Goal: Task Accomplishment & Management: Manage account settings

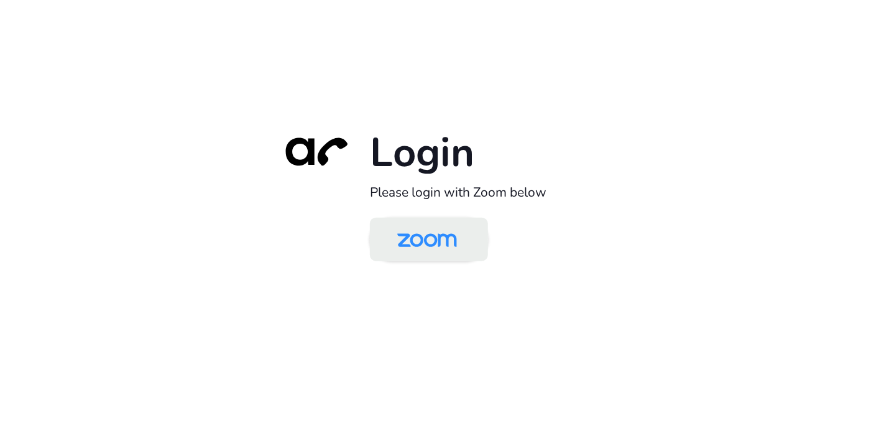
click at [445, 246] on img at bounding box center [427, 240] width 86 height 40
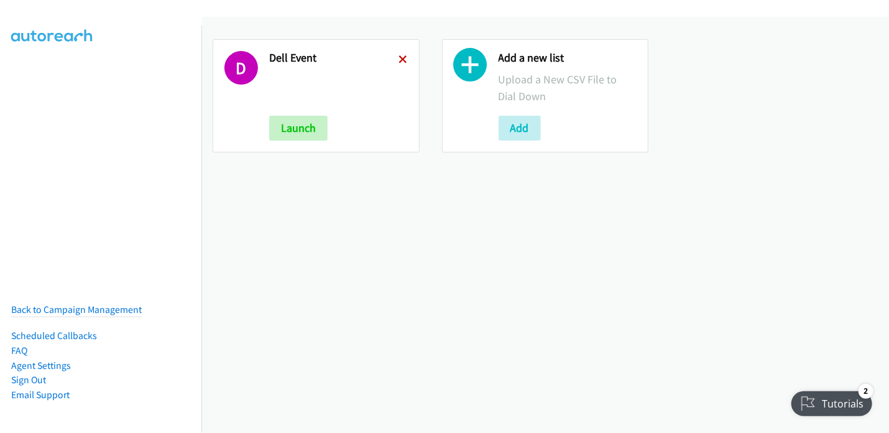
click at [399, 59] on icon at bounding box center [403, 60] width 9 height 9
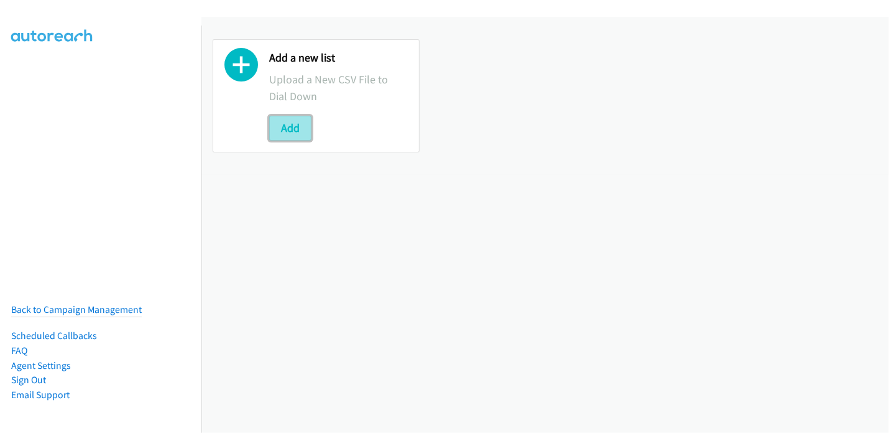
click at [285, 126] on button "Add" at bounding box center [290, 128] width 42 height 25
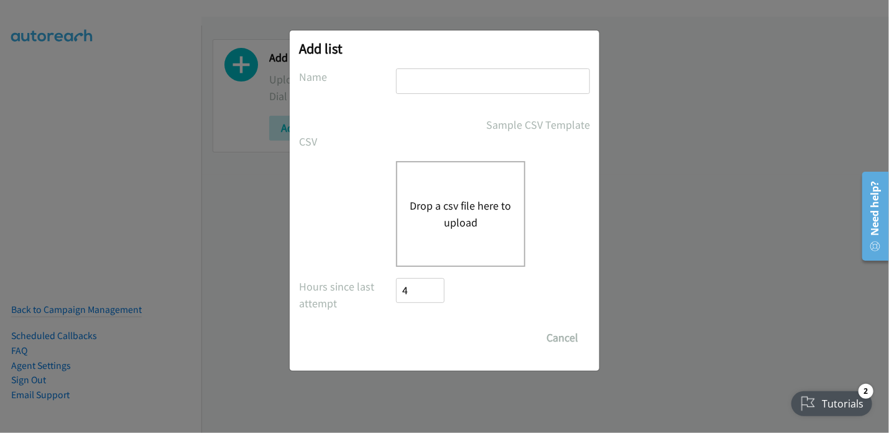
click at [430, 90] on input "text" at bounding box center [493, 80] width 194 height 25
type input "Sherpa"
click at [450, 217] on button "Drop a csv file here to upload" at bounding box center [461, 214] width 102 height 34
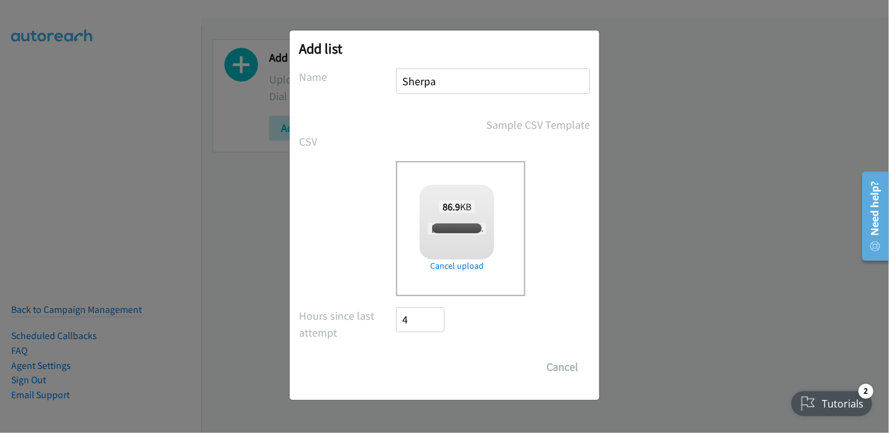
checkbox input "true"
click at [437, 371] on input "Save List" at bounding box center [428, 366] width 65 height 25
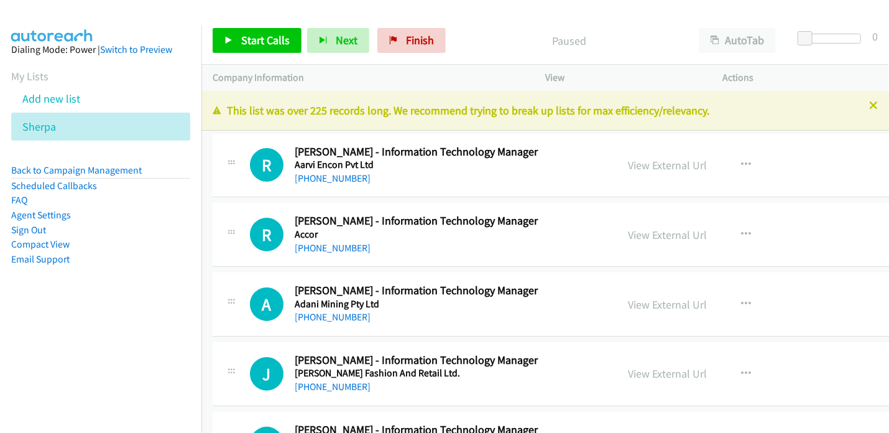
click at [468, 30] on div "Paused" at bounding box center [569, 40] width 236 height 25
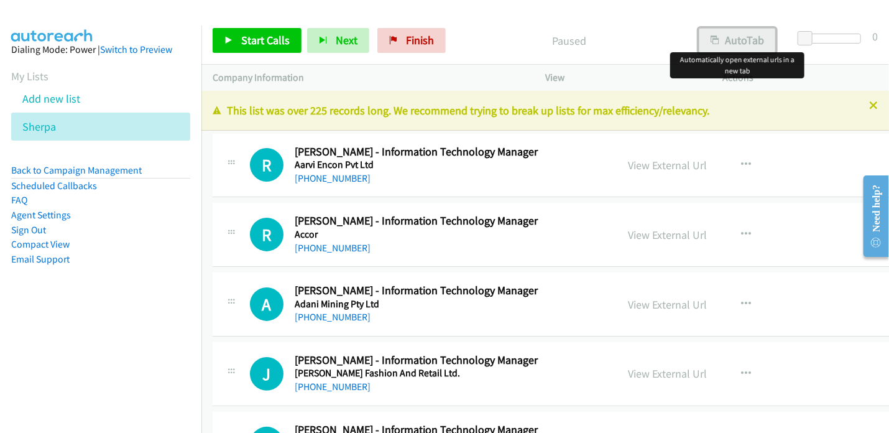
click at [729, 42] on button "AutoTab" at bounding box center [737, 40] width 77 height 25
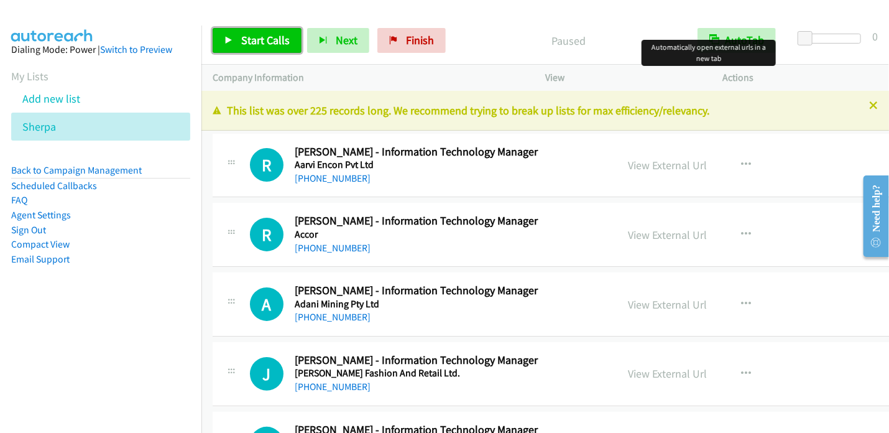
click at [253, 41] on span "Start Calls" at bounding box center [265, 40] width 49 height 14
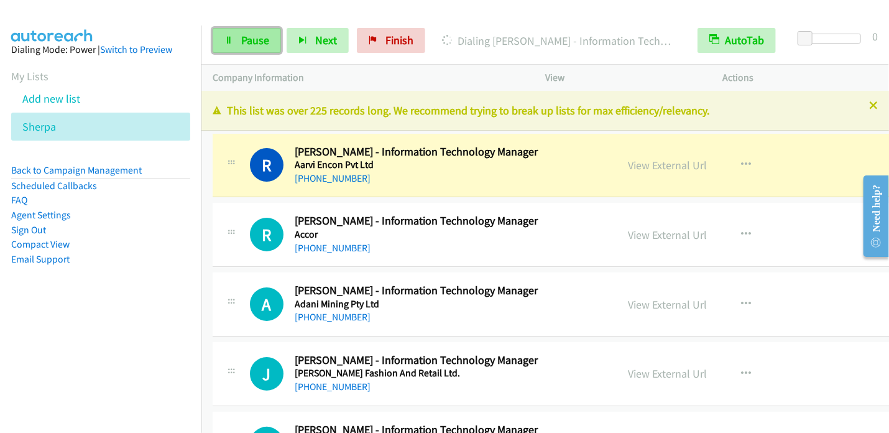
click at [262, 46] on span "Pause" at bounding box center [255, 40] width 28 height 14
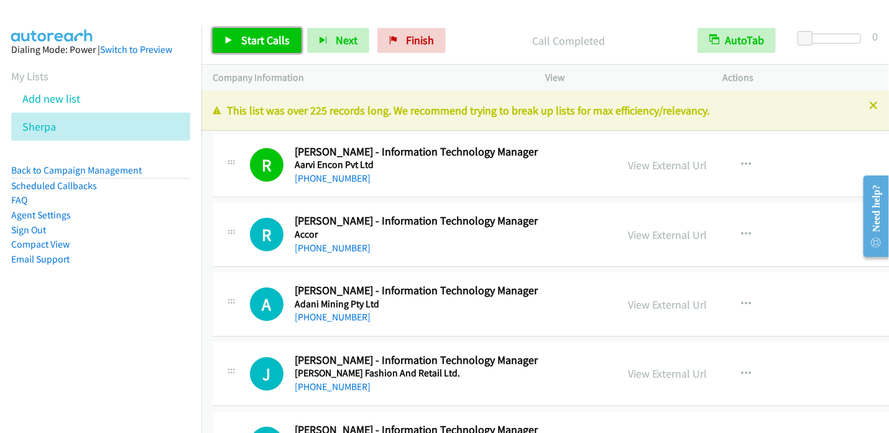
click at [266, 47] on link "Start Calls" at bounding box center [257, 40] width 89 height 25
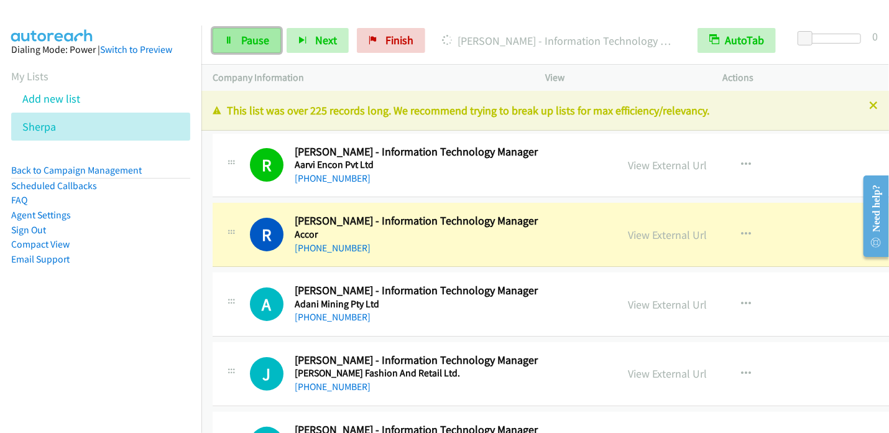
click at [261, 44] on span "Pause" at bounding box center [255, 40] width 28 height 14
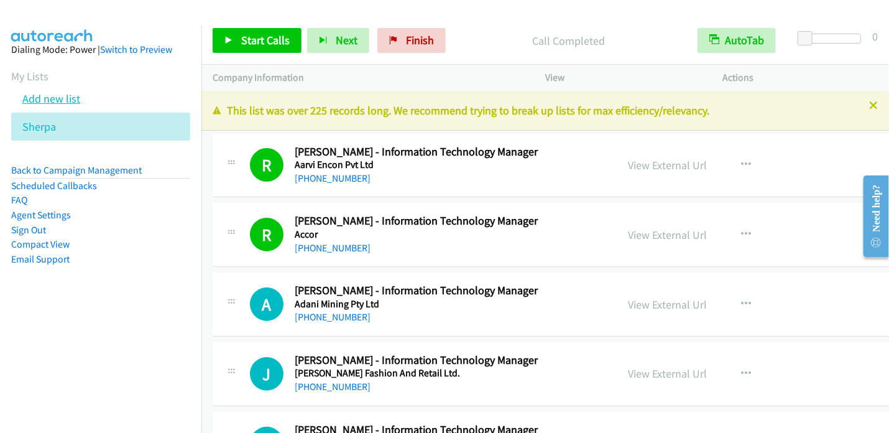
click at [63, 100] on link "Add new list" at bounding box center [51, 98] width 58 height 14
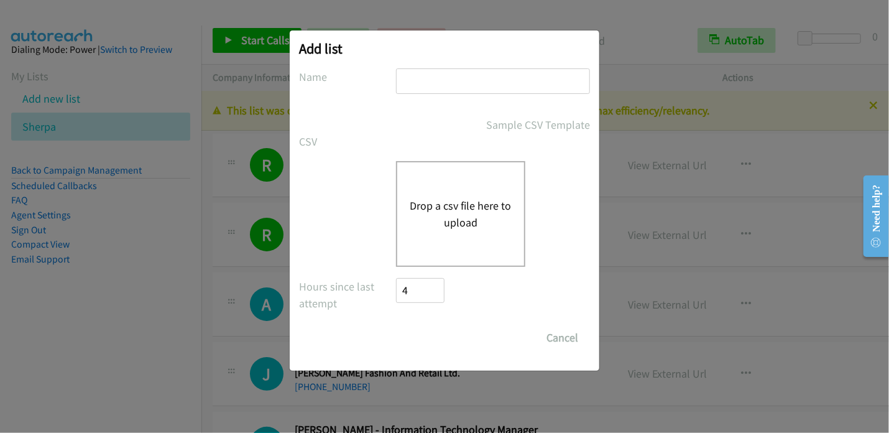
click at [418, 84] on input "text" at bounding box center [493, 80] width 194 height 25
click at [442, 80] on input "text" at bounding box center [493, 80] width 194 height 25
type input "Sherp"
click at [460, 218] on button "Drop a csv file here to upload" at bounding box center [461, 214] width 102 height 34
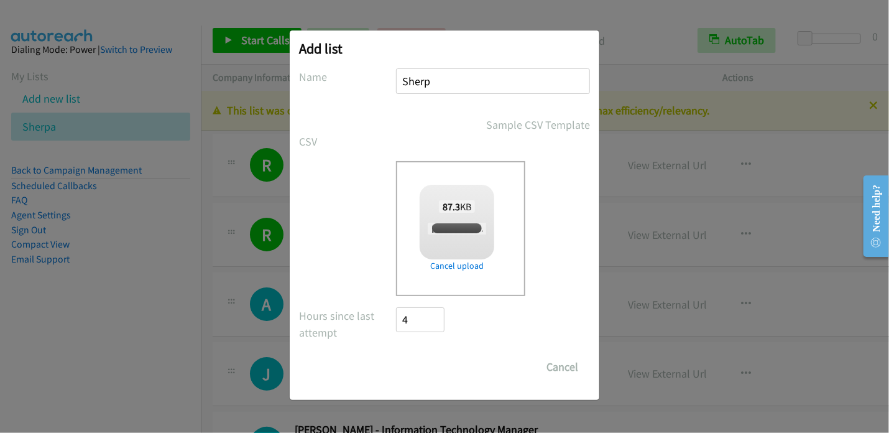
checkbox input "true"
click at [559, 367] on button "Cancel" at bounding box center [562, 366] width 55 height 25
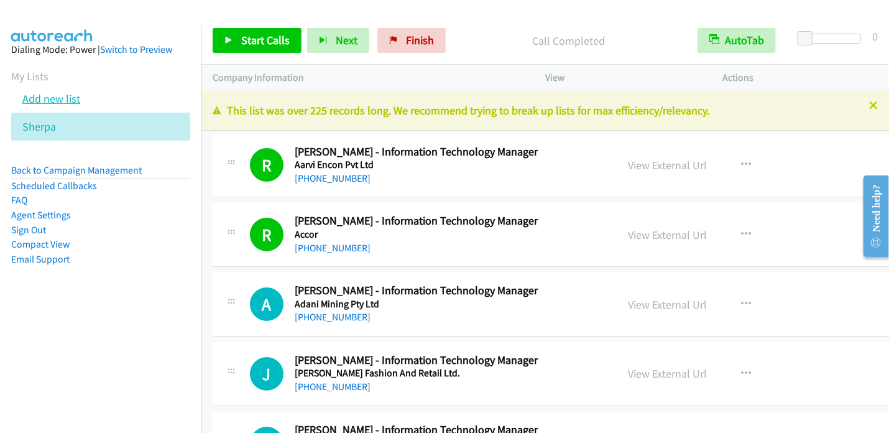
click at [60, 101] on link "Add new list" at bounding box center [51, 98] width 58 height 14
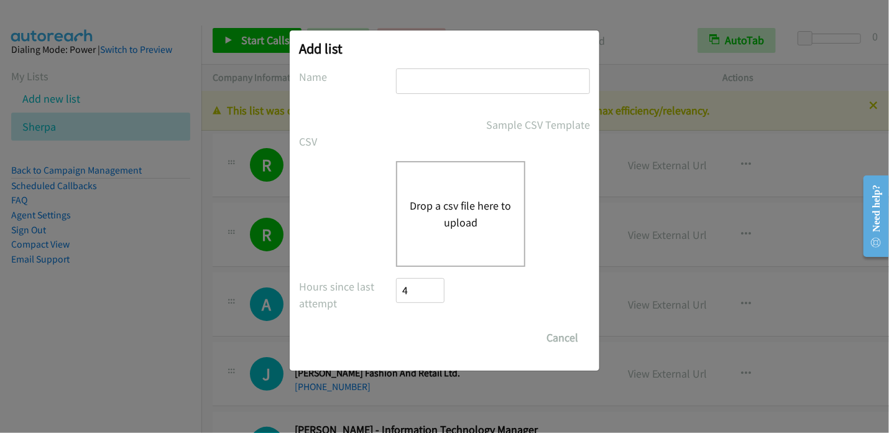
click at [425, 87] on input "text" at bounding box center [493, 80] width 194 height 25
type input "Sherpa M"
click at [455, 202] on button "Drop a csv file here to upload" at bounding box center [461, 214] width 102 height 34
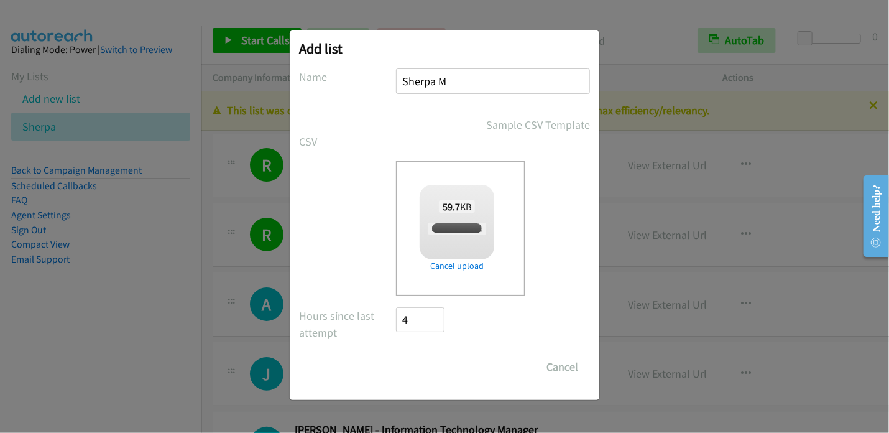
checkbox input "true"
click at [437, 370] on input "Save List" at bounding box center [428, 366] width 65 height 25
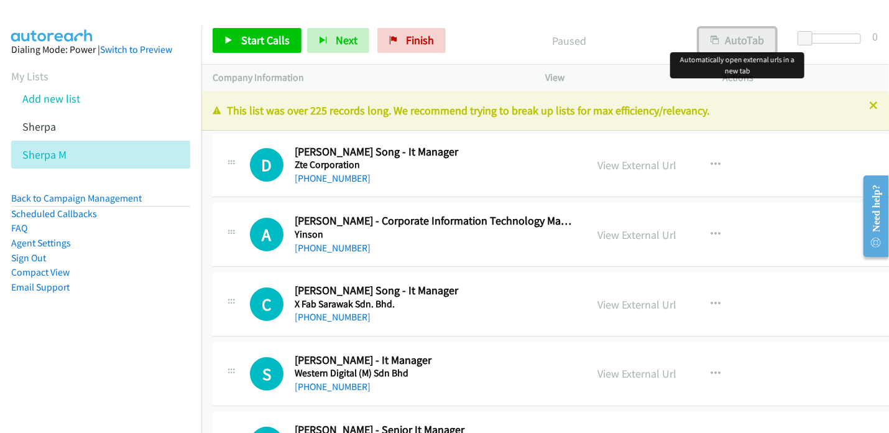
click at [741, 44] on button "AutoTab" at bounding box center [737, 40] width 77 height 25
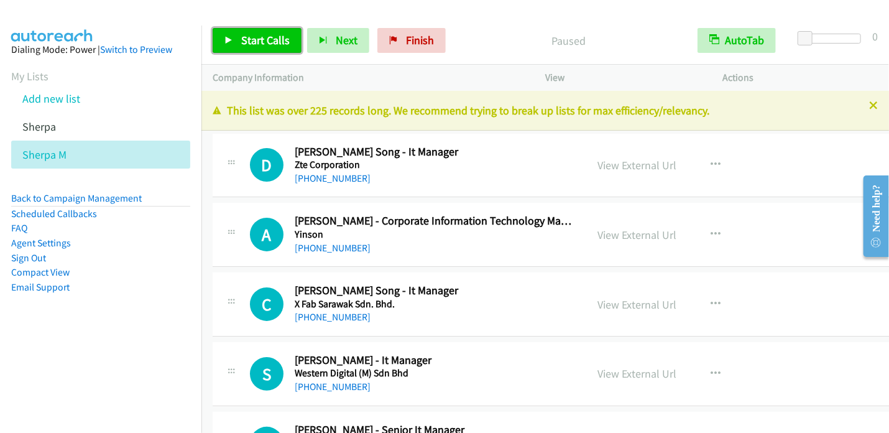
click at [260, 40] on span "Start Calls" at bounding box center [265, 40] width 49 height 14
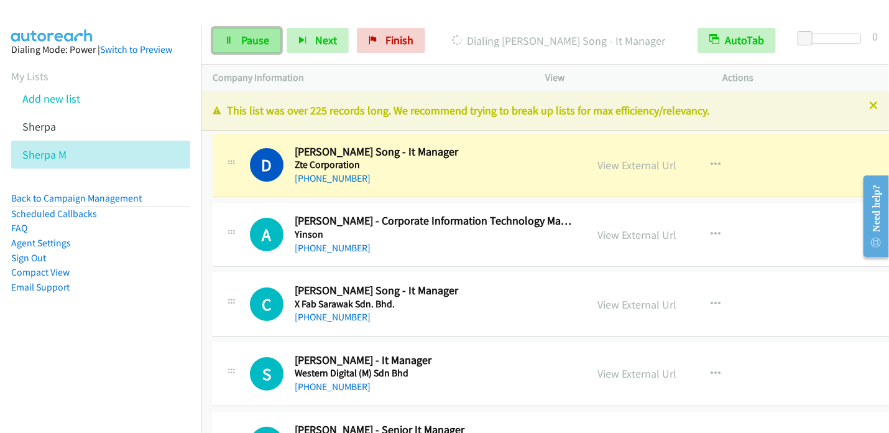
drag, startPoint x: 244, startPoint y: 44, endPoint x: 251, endPoint y: 44, distance: 7.5
click at [244, 44] on span "Pause" at bounding box center [255, 40] width 28 height 14
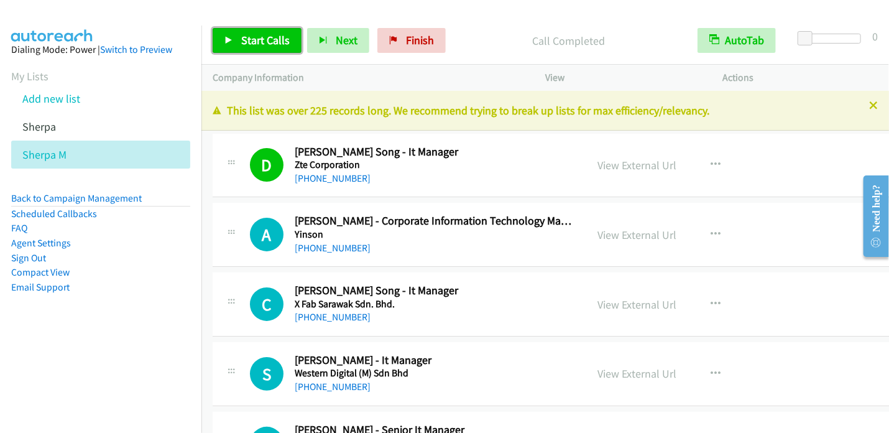
click at [254, 37] on span "Start Calls" at bounding box center [265, 40] width 49 height 14
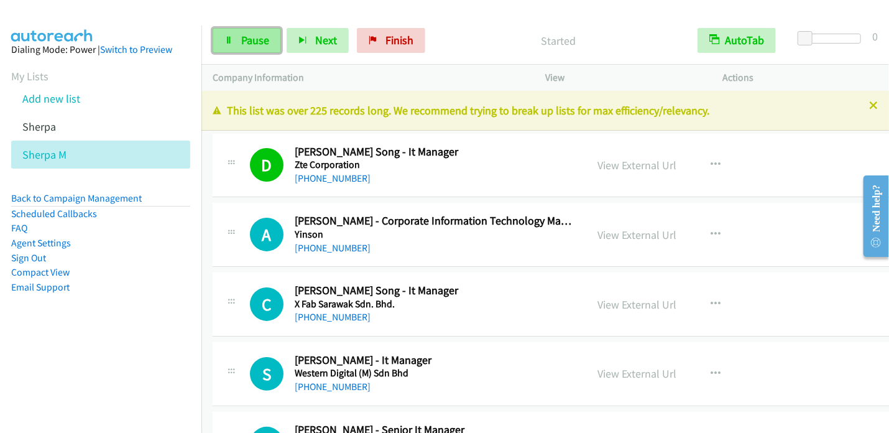
click at [243, 45] on span "Pause" at bounding box center [255, 40] width 28 height 14
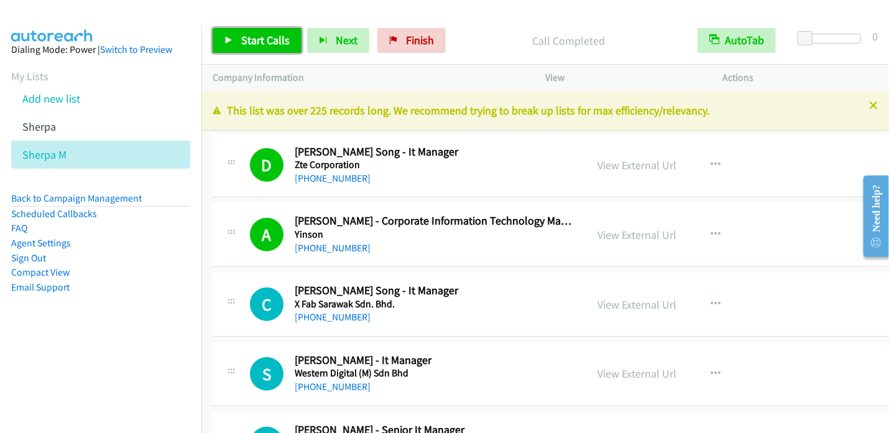
click at [254, 42] on span "Start Calls" at bounding box center [265, 40] width 49 height 14
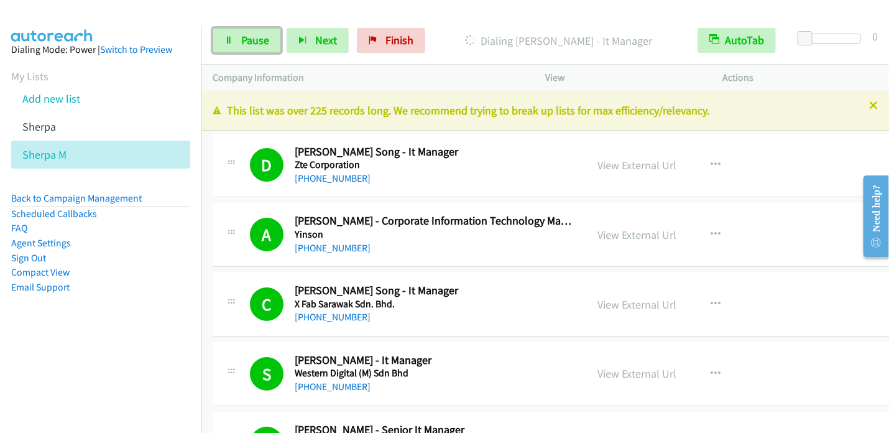
drag, startPoint x: 260, startPoint y: 34, endPoint x: 275, endPoint y: 24, distance: 18.8
click at [260, 34] on span "Pause" at bounding box center [255, 40] width 28 height 14
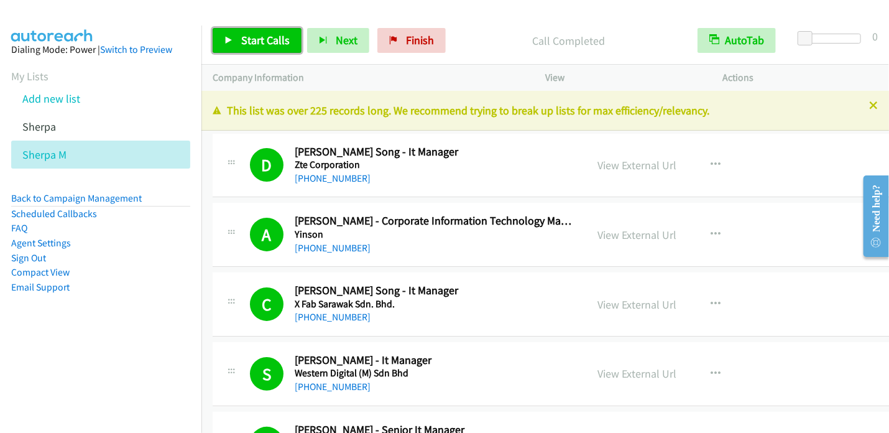
click at [264, 47] on span "Start Calls" at bounding box center [265, 40] width 49 height 14
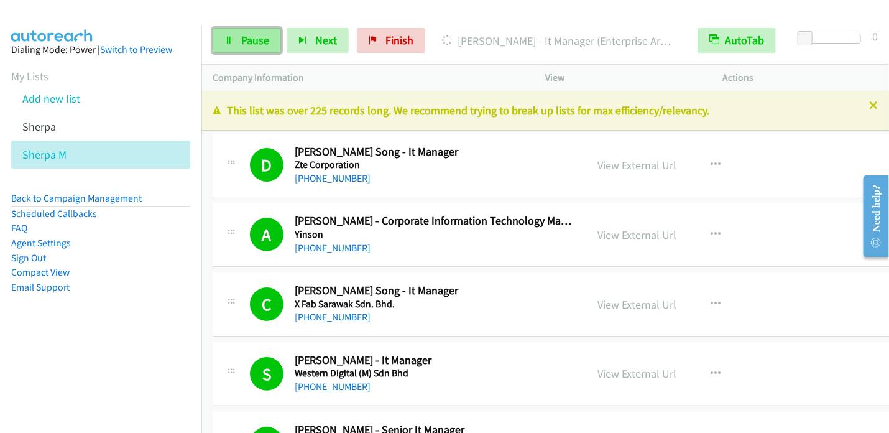
click at [241, 39] on span "Pause" at bounding box center [255, 40] width 28 height 14
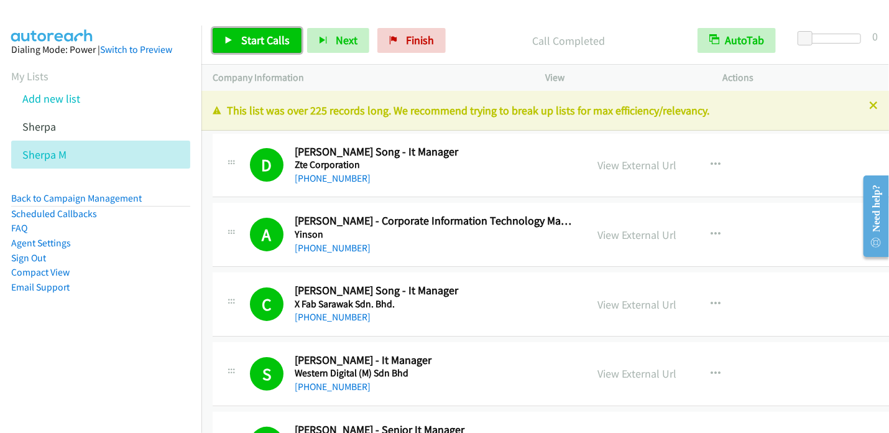
click at [244, 35] on span "Start Calls" at bounding box center [265, 40] width 49 height 14
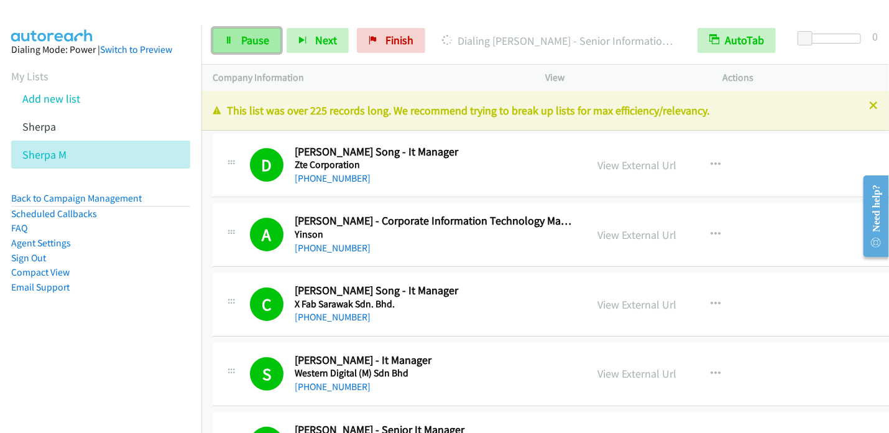
click at [246, 36] on span "Pause" at bounding box center [255, 40] width 28 height 14
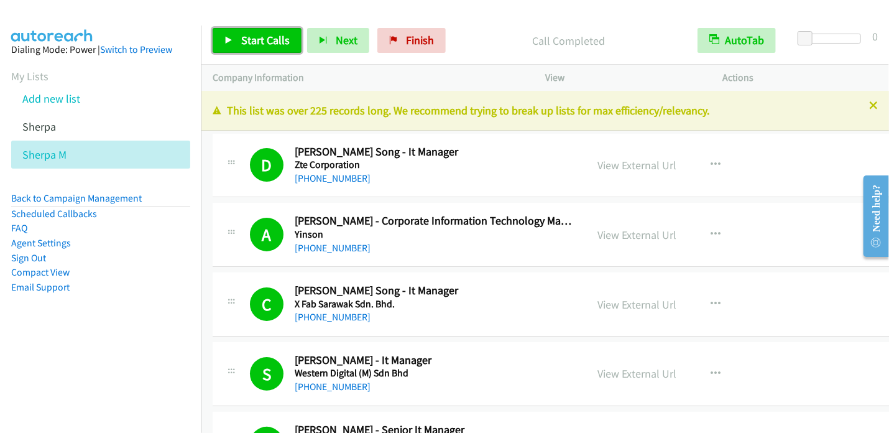
click at [244, 37] on span "Start Calls" at bounding box center [265, 40] width 49 height 14
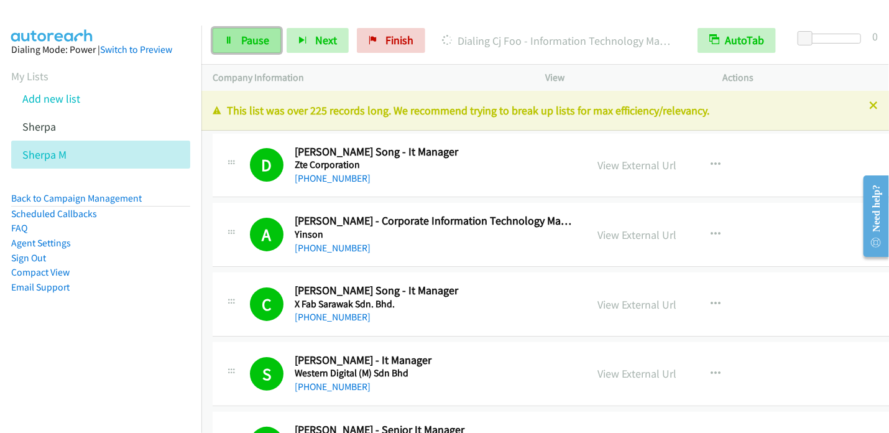
click at [256, 44] on span "Pause" at bounding box center [255, 40] width 28 height 14
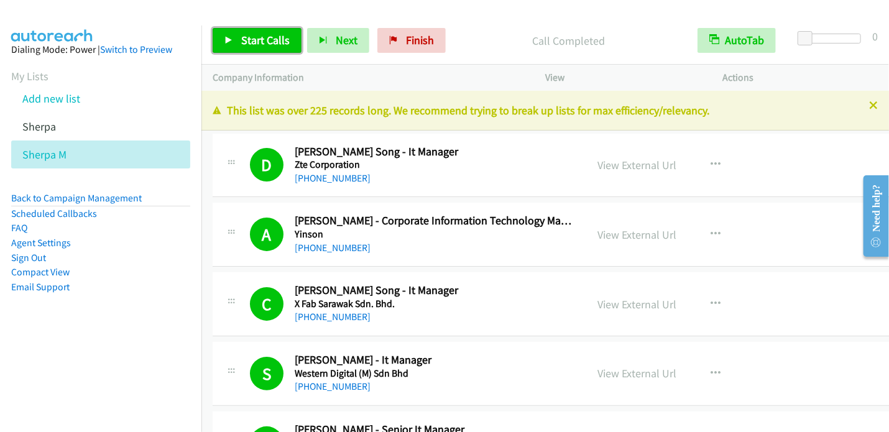
click at [260, 45] on span "Start Calls" at bounding box center [265, 40] width 49 height 14
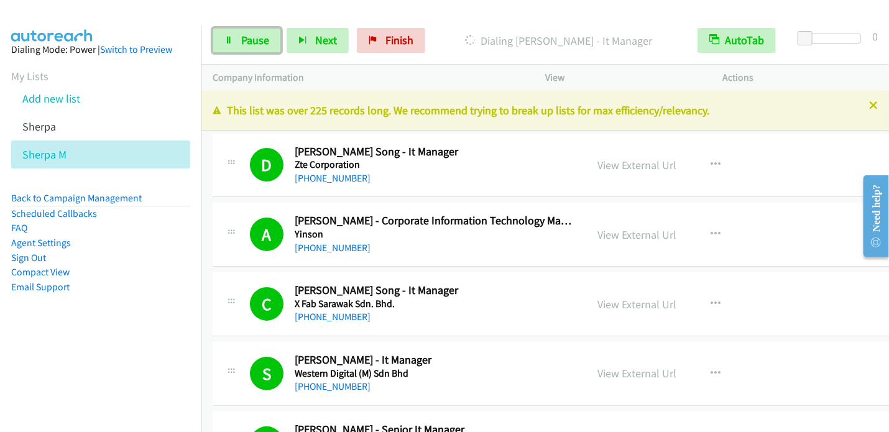
drag, startPoint x: 250, startPoint y: 35, endPoint x: 285, endPoint y: 5, distance: 46.3
click at [250, 35] on span "Pause" at bounding box center [255, 40] width 28 height 14
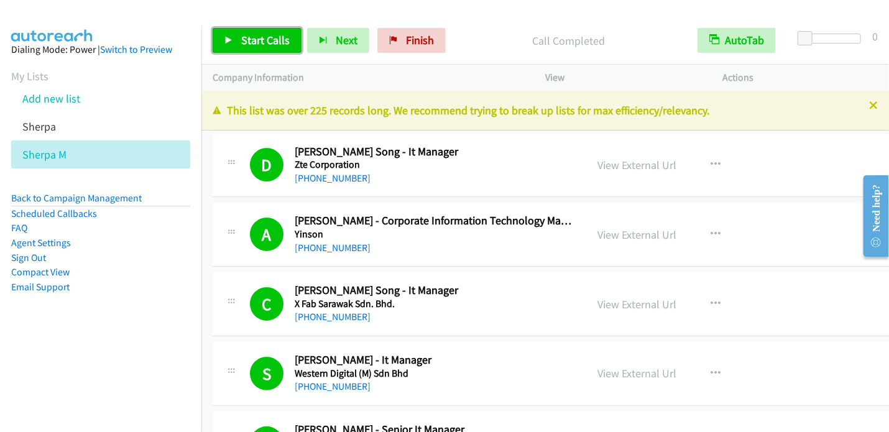
click at [256, 37] on span "Start Calls" at bounding box center [265, 40] width 49 height 14
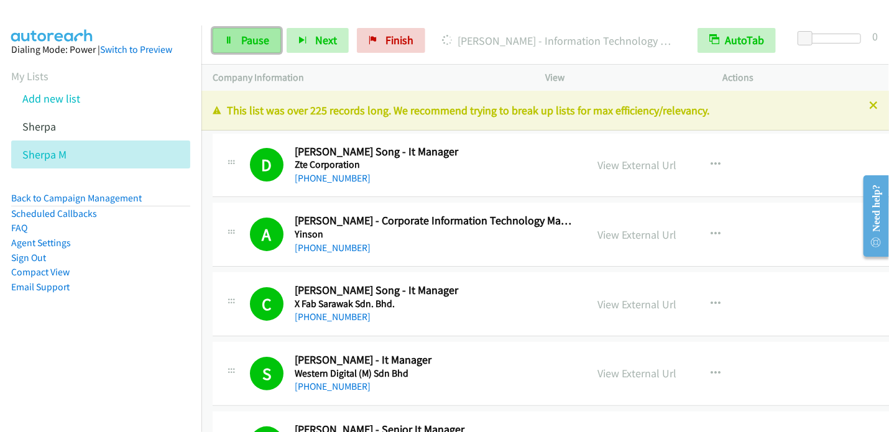
drag, startPoint x: 254, startPoint y: 40, endPoint x: 274, endPoint y: 32, distance: 21.3
click at [255, 40] on span "Pause" at bounding box center [255, 40] width 28 height 14
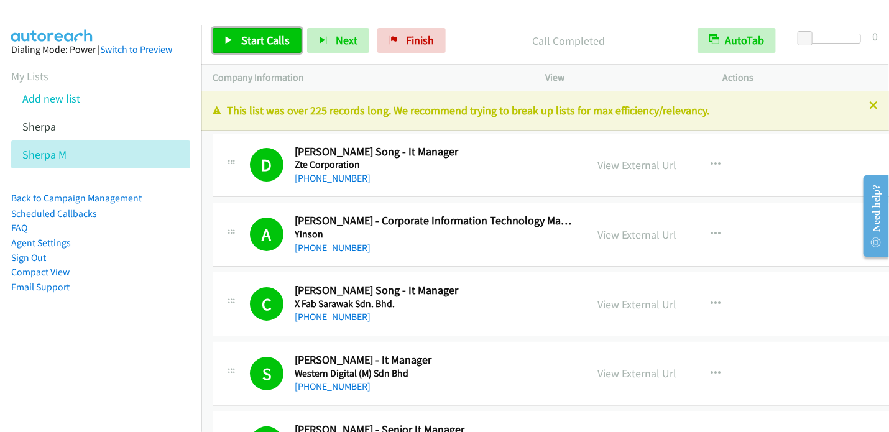
click at [252, 49] on link "Start Calls" at bounding box center [257, 40] width 89 height 25
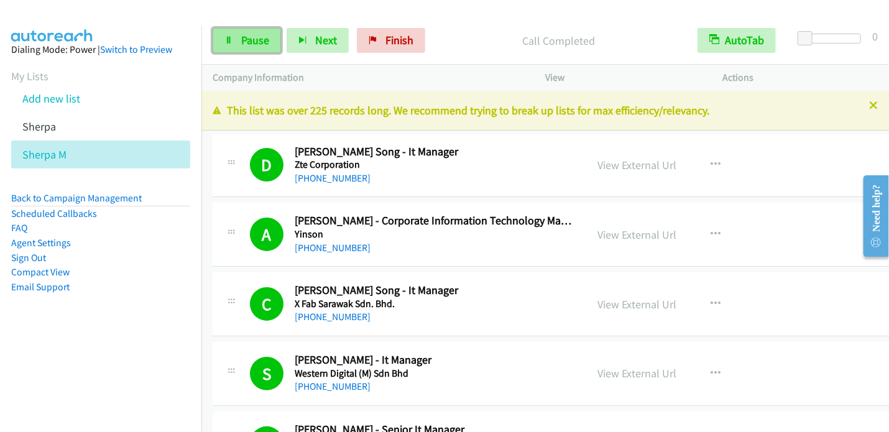
click at [254, 35] on span "Pause" at bounding box center [255, 40] width 28 height 14
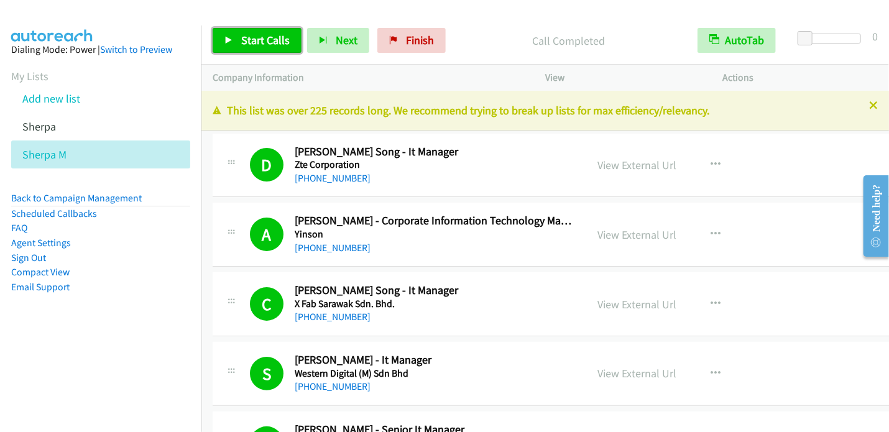
click at [271, 44] on span "Start Calls" at bounding box center [265, 40] width 49 height 14
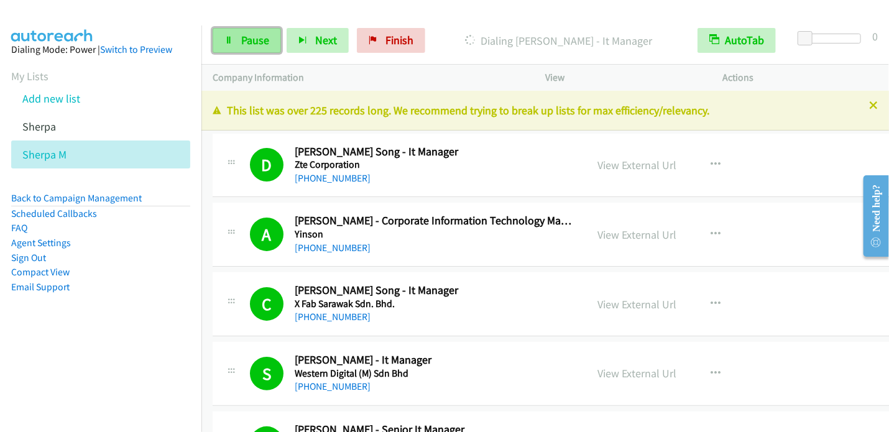
click at [246, 32] on link "Pause" at bounding box center [247, 40] width 68 height 25
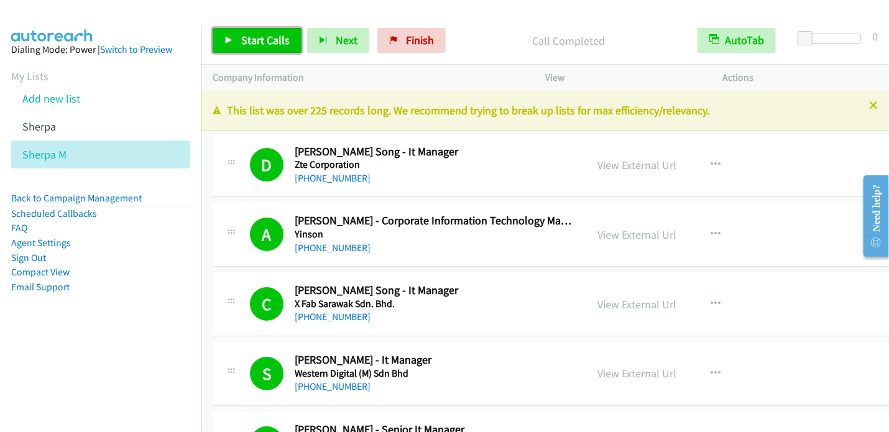
click at [263, 49] on link "Start Calls" at bounding box center [257, 40] width 89 height 25
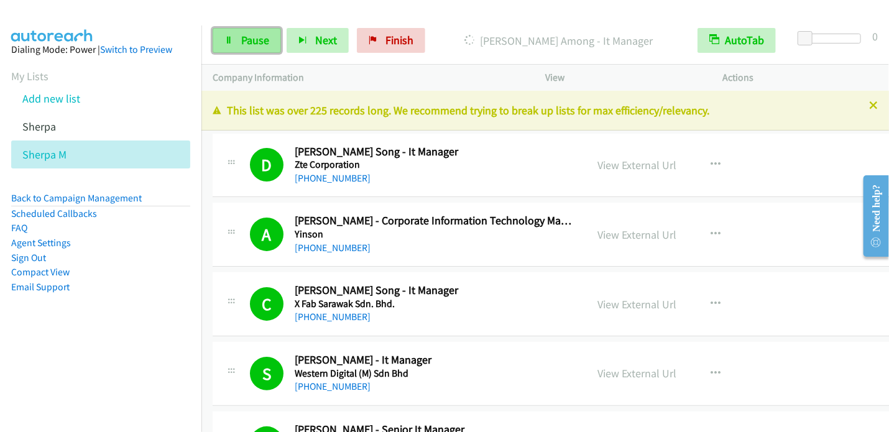
click at [243, 32] on link "Pause" at bounding box center [247, 40] width 68 height 25
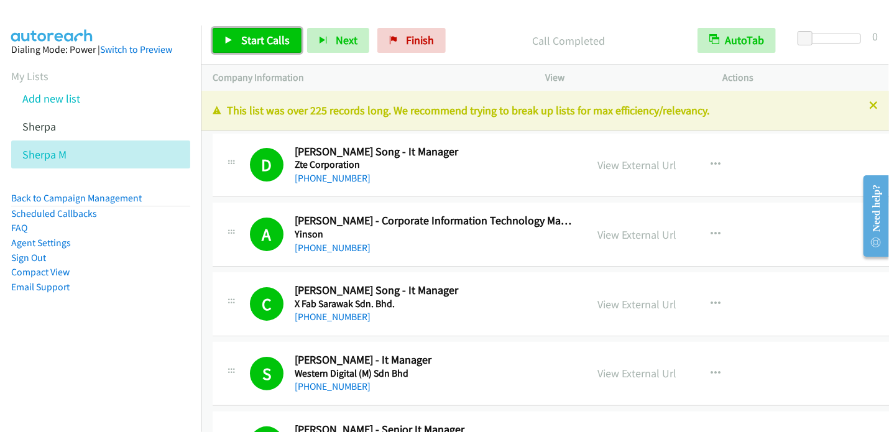
click at [251, 39] on span "Start Calls" at bounding box center [265, 40] width 49 height 14
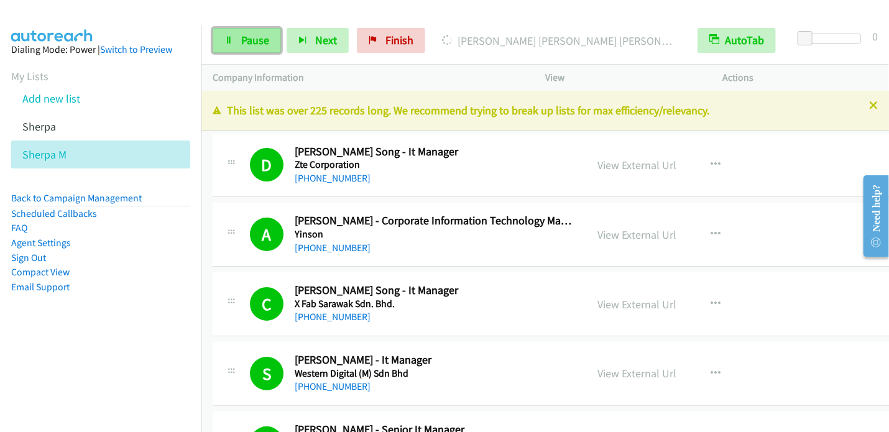
click at [261, 45] on span "Pause" at bounding box center [255, 40] width 28 height 14
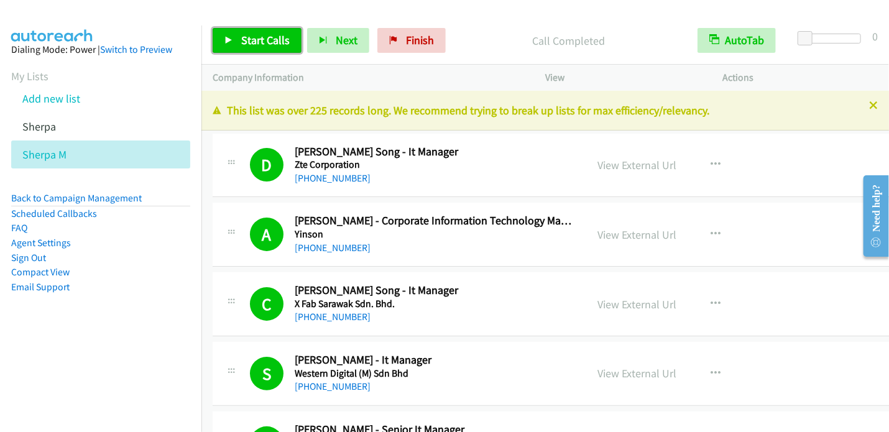
click at [248, 39] on span "Start Calls" at bounding box center [265, 40] width 49 height 14
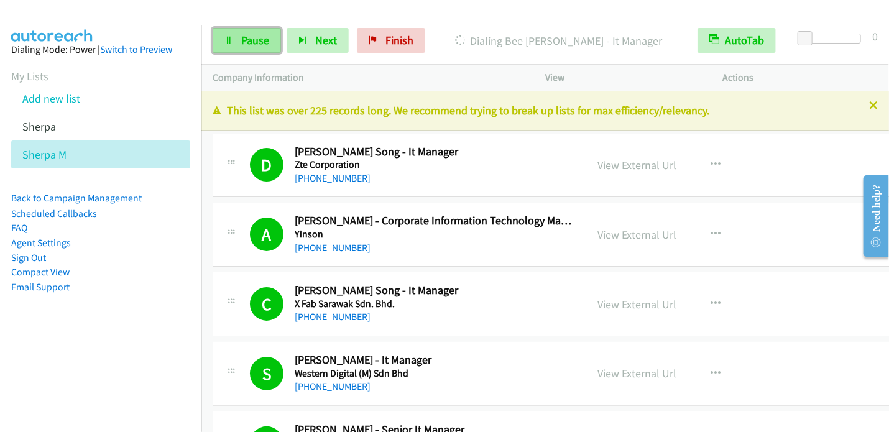
click at [257, 42] on span "Pause" at bounding box center [255, 40] width 28 height 14
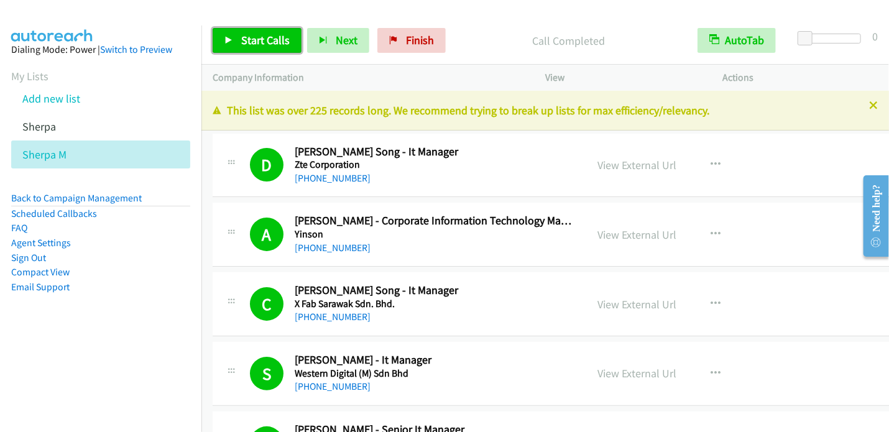
click at [241, 37] on span "Start Calls" at bounding box center [265, 40] width 49 height 14
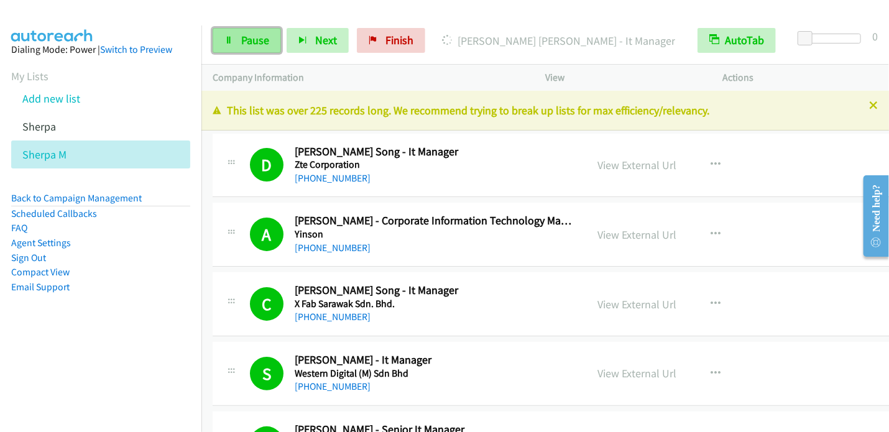
click at [251, 35] on span "Pause" at bounding box center [255, 40] width 28 height 14
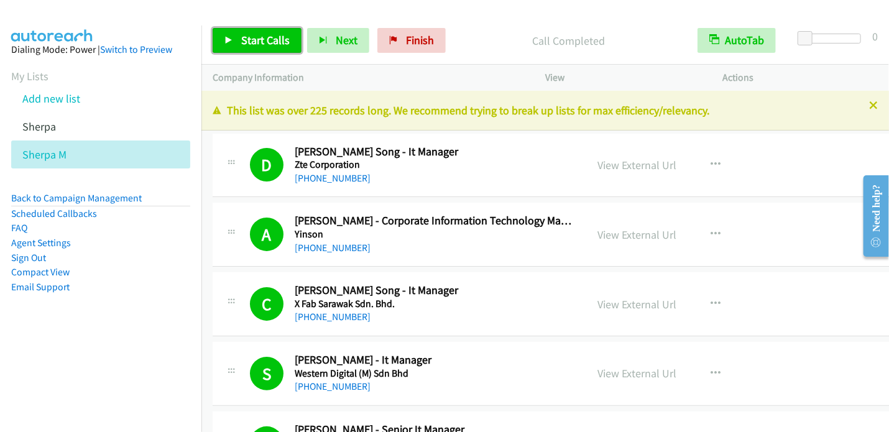
click at [256, 38] on span "Start Calls" at bounding box center [265, 40] width 49 height 14
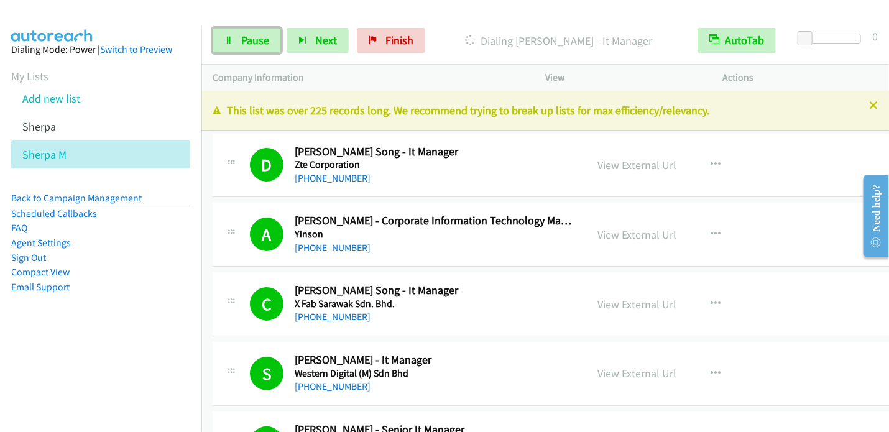
drag, startPoint x: 259, startPoint y: 41, endPoint x: 295, endPoint y: 4, distance: 51.5
click at [259, 41] on span "Pause" at bounding box center [255, 40] width 28 height 14
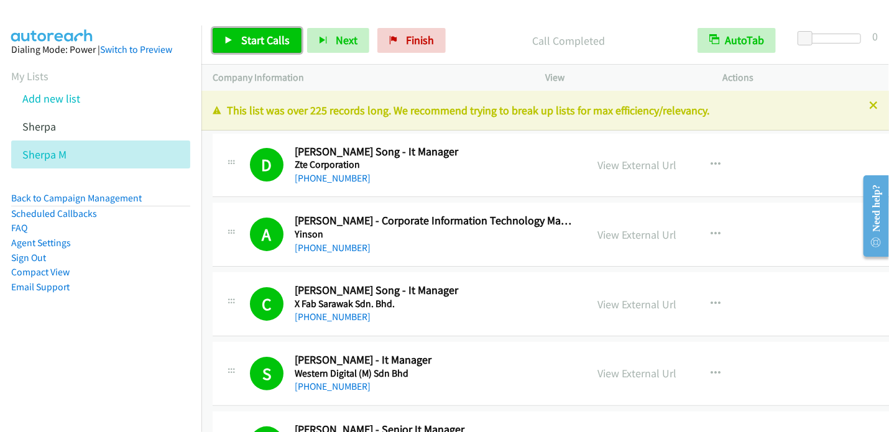
click at [253, 39] on span "Start Calls" at bounding box center [265, 40] width 49 height 14
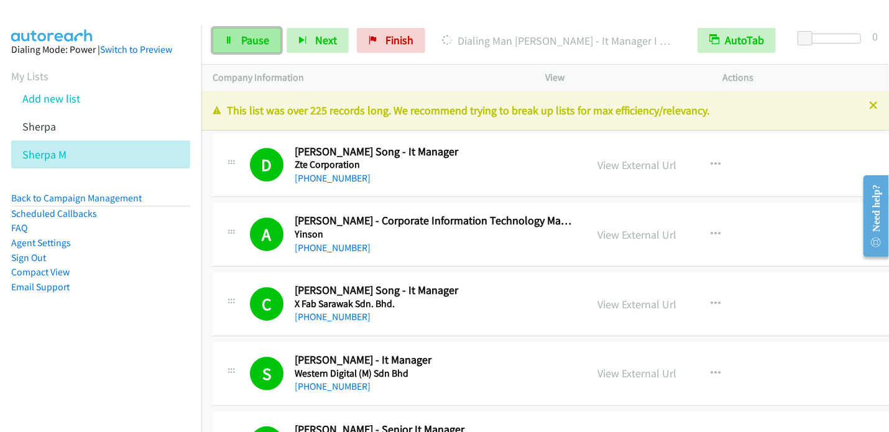
drag, startPoint x: 241, startPoint y: 40, endPoint x: 258, endPoint y: 38, distance: 17.5
click at [242, 41] on span "Pause" at bounding box center [255, 40] width 28 height 14
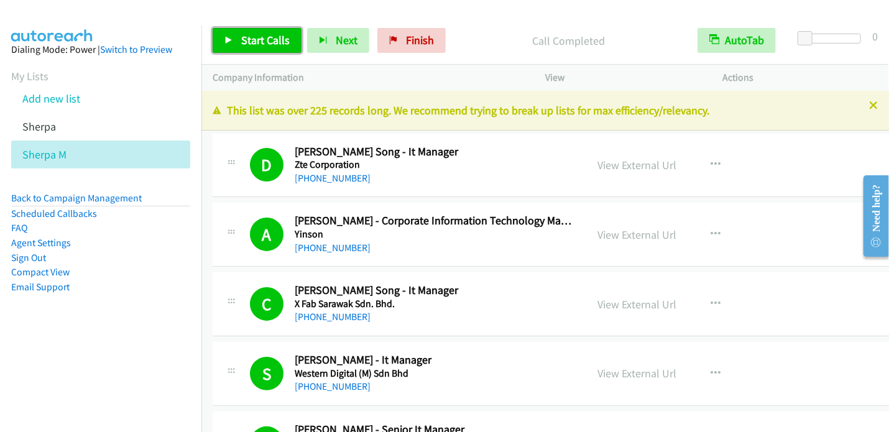
click at [264, 31] on link "Start Calls" at bounding box center [257, 40] width 89 height 25
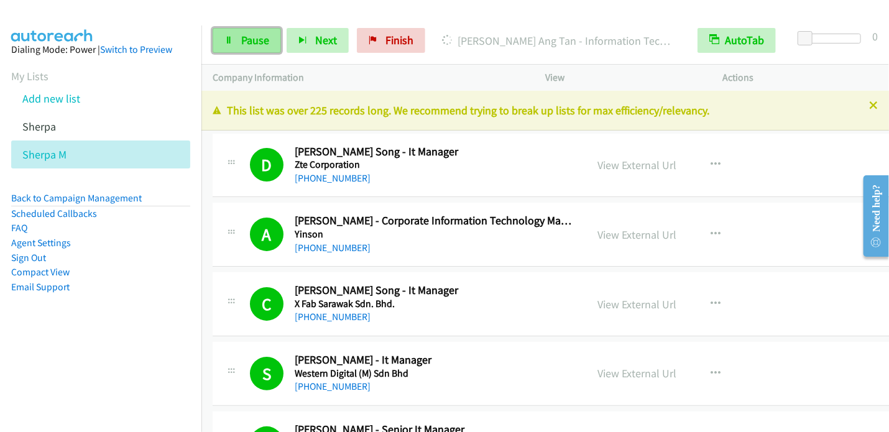
drag, startPoint x: 242, startPoint y: 49, endPoint x: 261, endPoint y: 35, distance: 23.3
click at [243, 49] on link "Pause" at bounding box center [247, 40] width 68 height 25
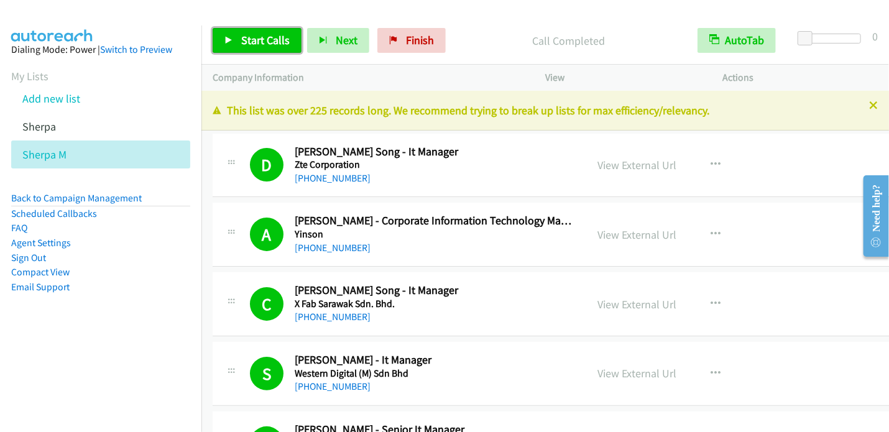
click at [239, 37] on link "Start Calls" at bounding box center [257, 40] width 89 height 25
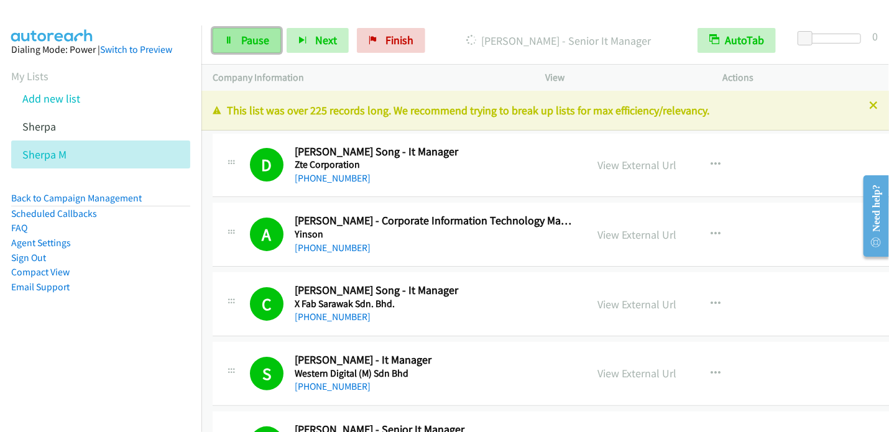
click at [261, 48] on link "Pause" at bounding box center [247, 40] width 68 height 25
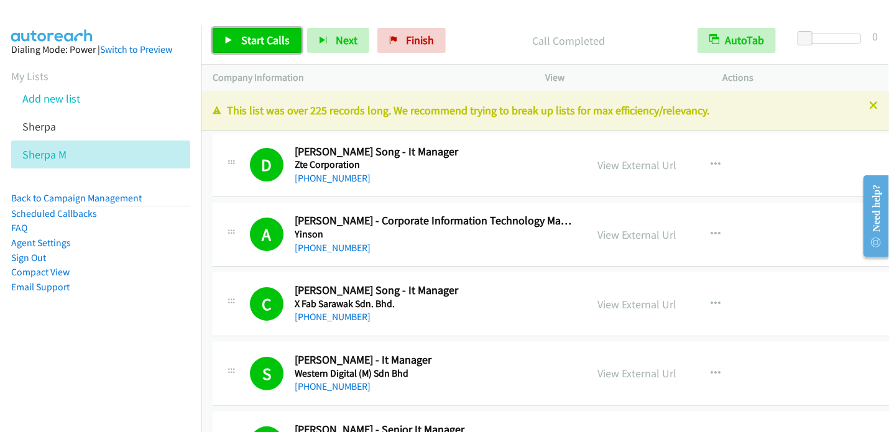
click at [262, 41] on span "Start Calls" at bounding box center [265, 40] width 49 height 14
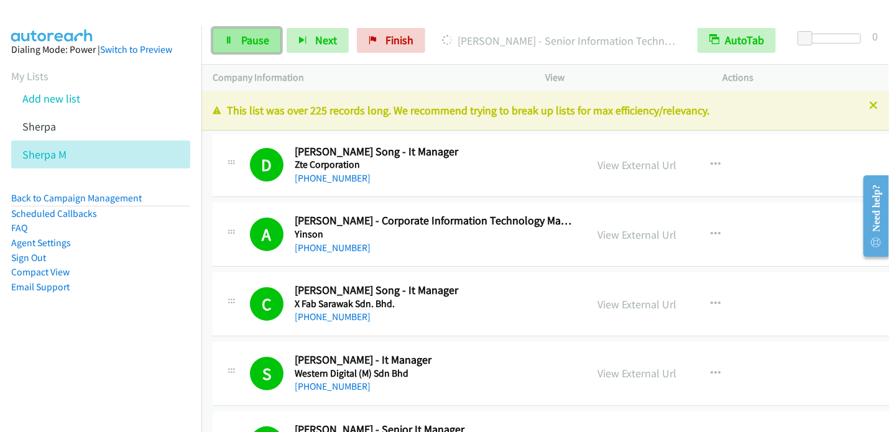
click at [262, 47] on span "Pause" at bounding box center [255, 40] width 28 height 14
